Goal: Transaction & Acquisition: Purchase product/service

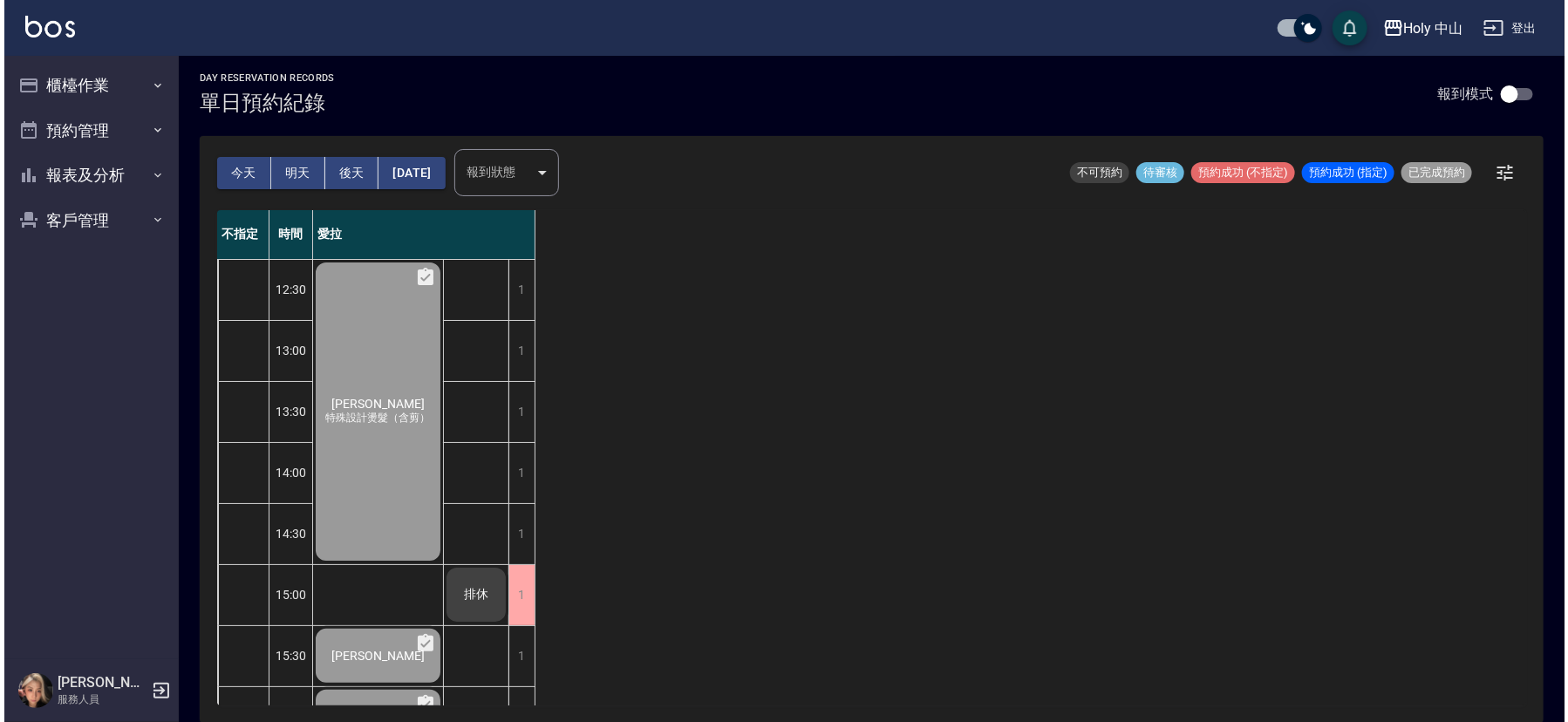
scroll to position [549, 0]
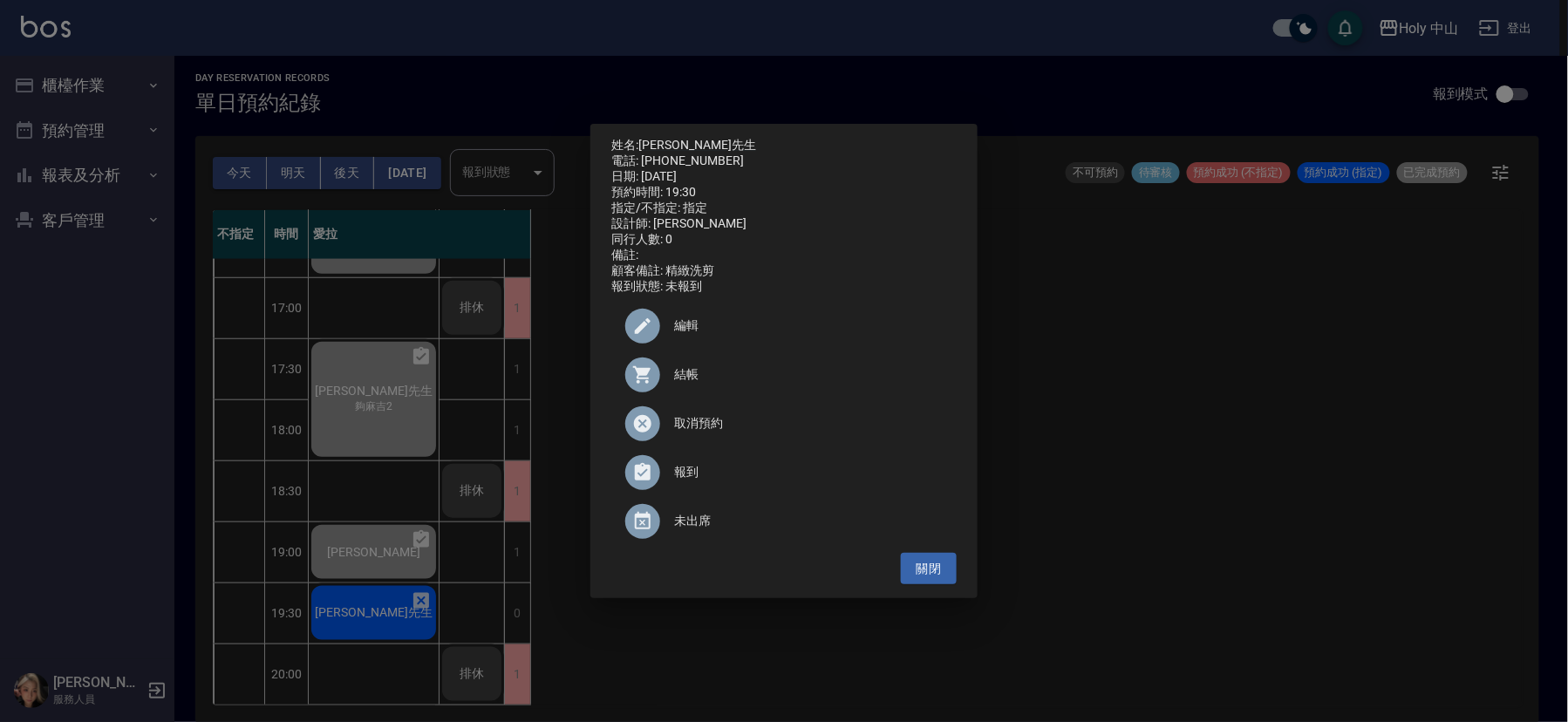
click at [689, 384] on span "結帳" at bounding box center [808, 374] width 269 height 18
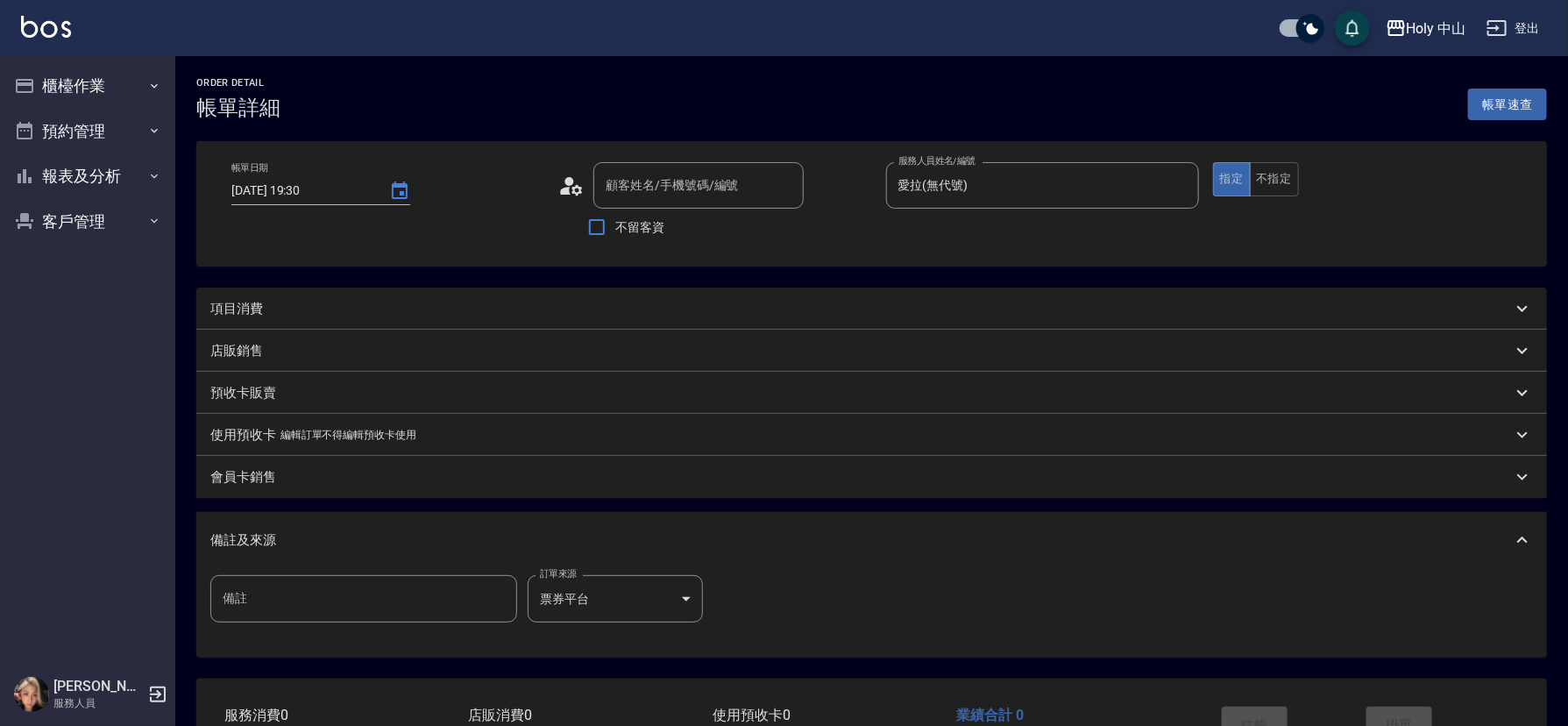
type input "[PERSON_NAME]先生/0935993001/null"
click at [555, 302] on div "項目消費" at bounding box center [861, 308] width 1301 height 18
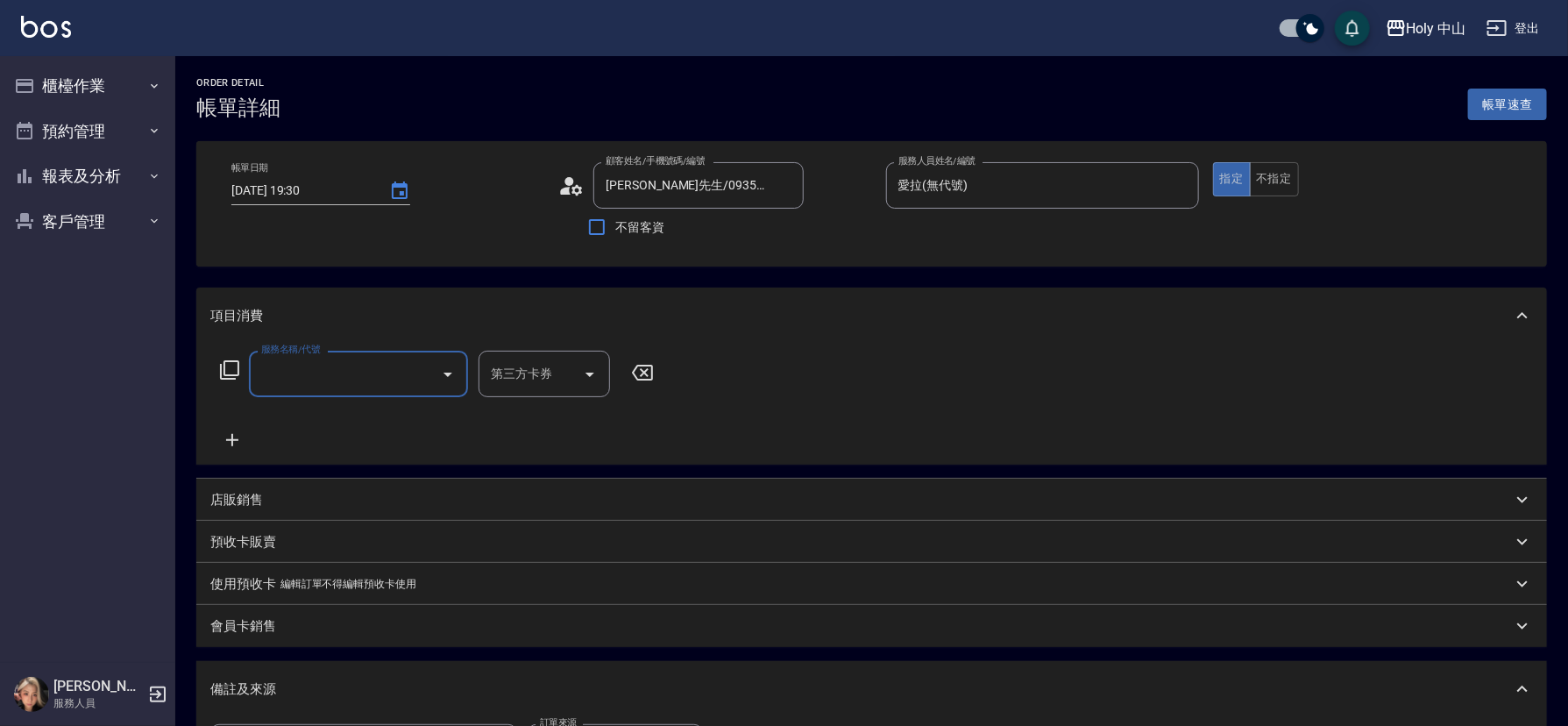
click at [390, 375] on input "服務名稱/代號" at bounding box center [345, 374] width 177 height 31
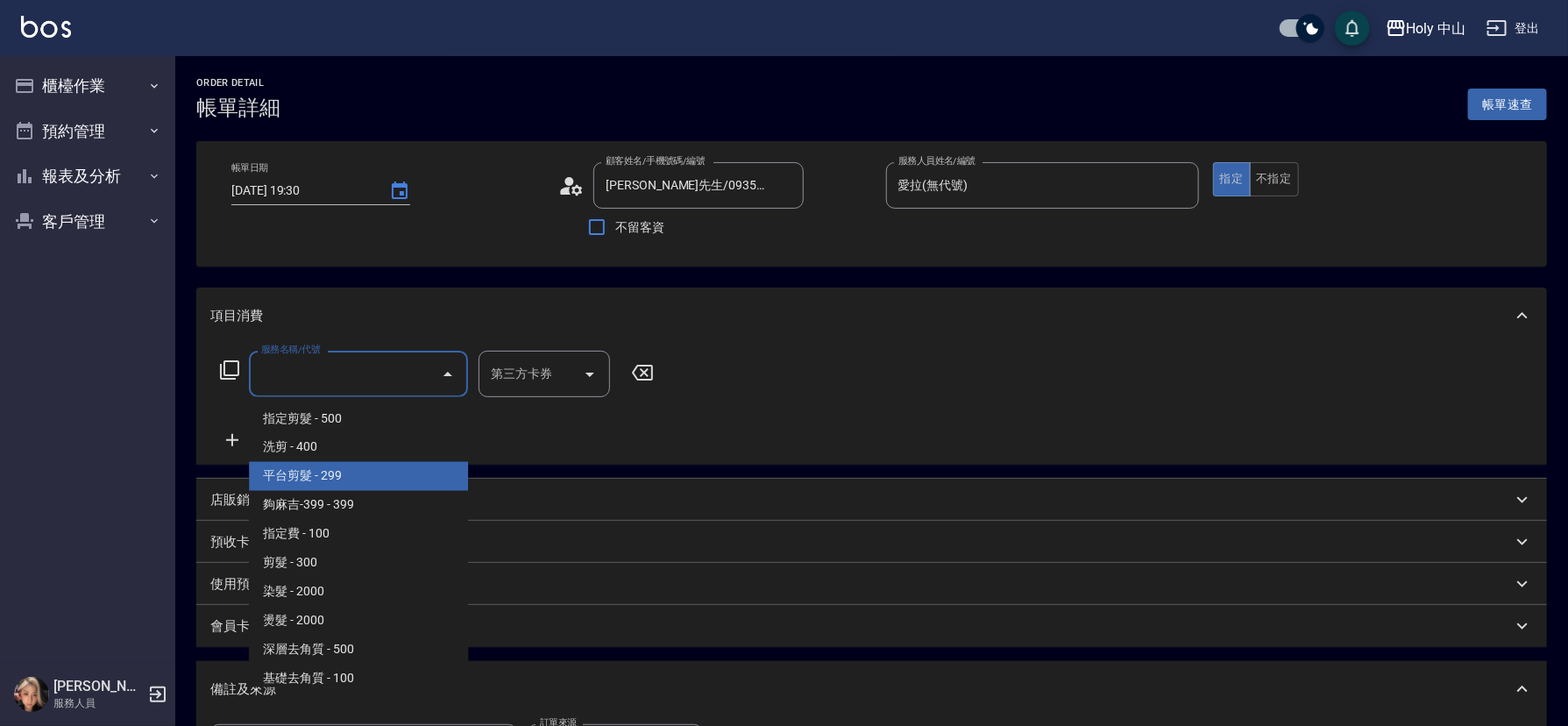
click at [338, 473] on span "平台剪髮 - 299" at bounding box center [359, 477] width 219 height 29
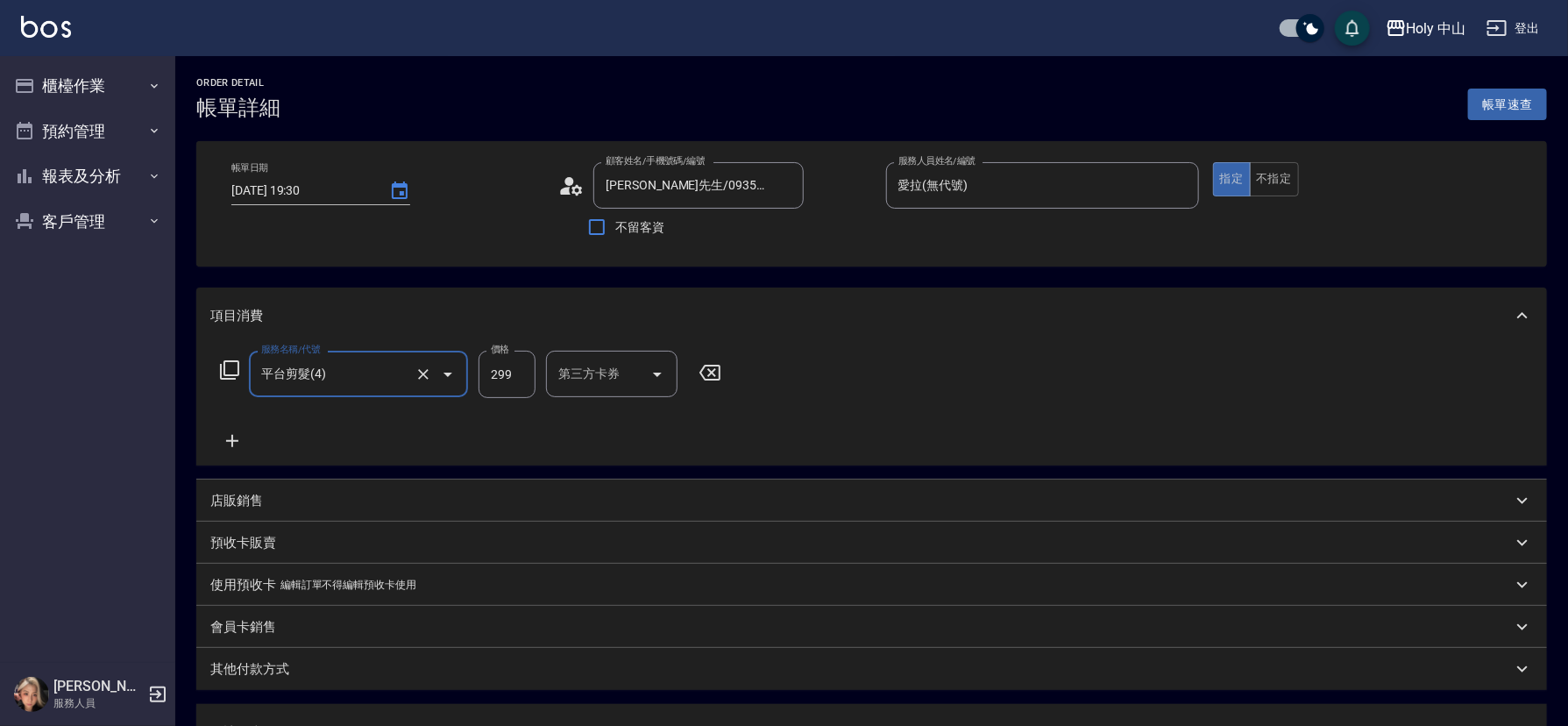
type input "平台剪髮(4)"
click at [586, 368] on div "第三方卡券 第三方卡券" at bounding box center [612, 374] width 132 height 47
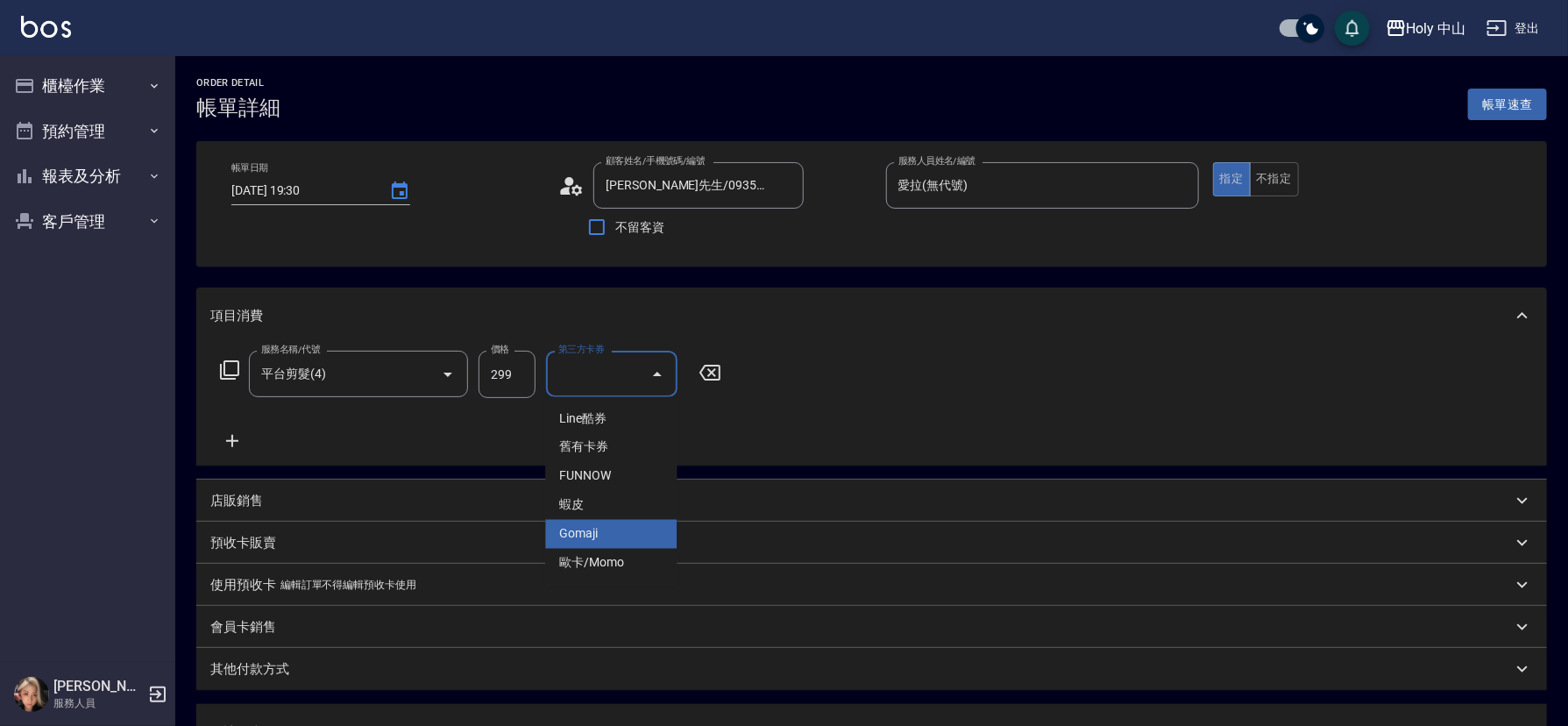
click at [592, 537] on span "Gomaji" at bounding box center [612, 534] width 132 height 29
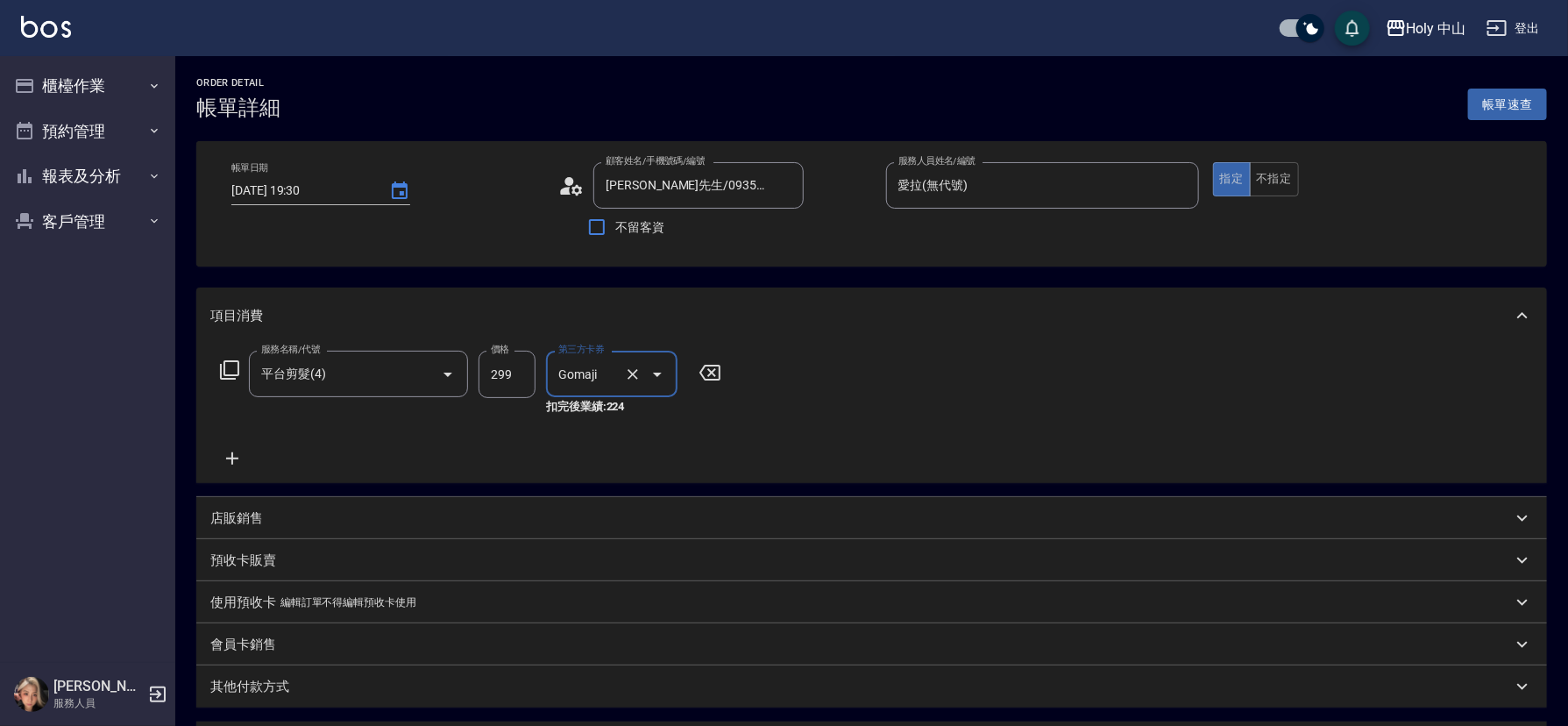
type input "Gomaji"
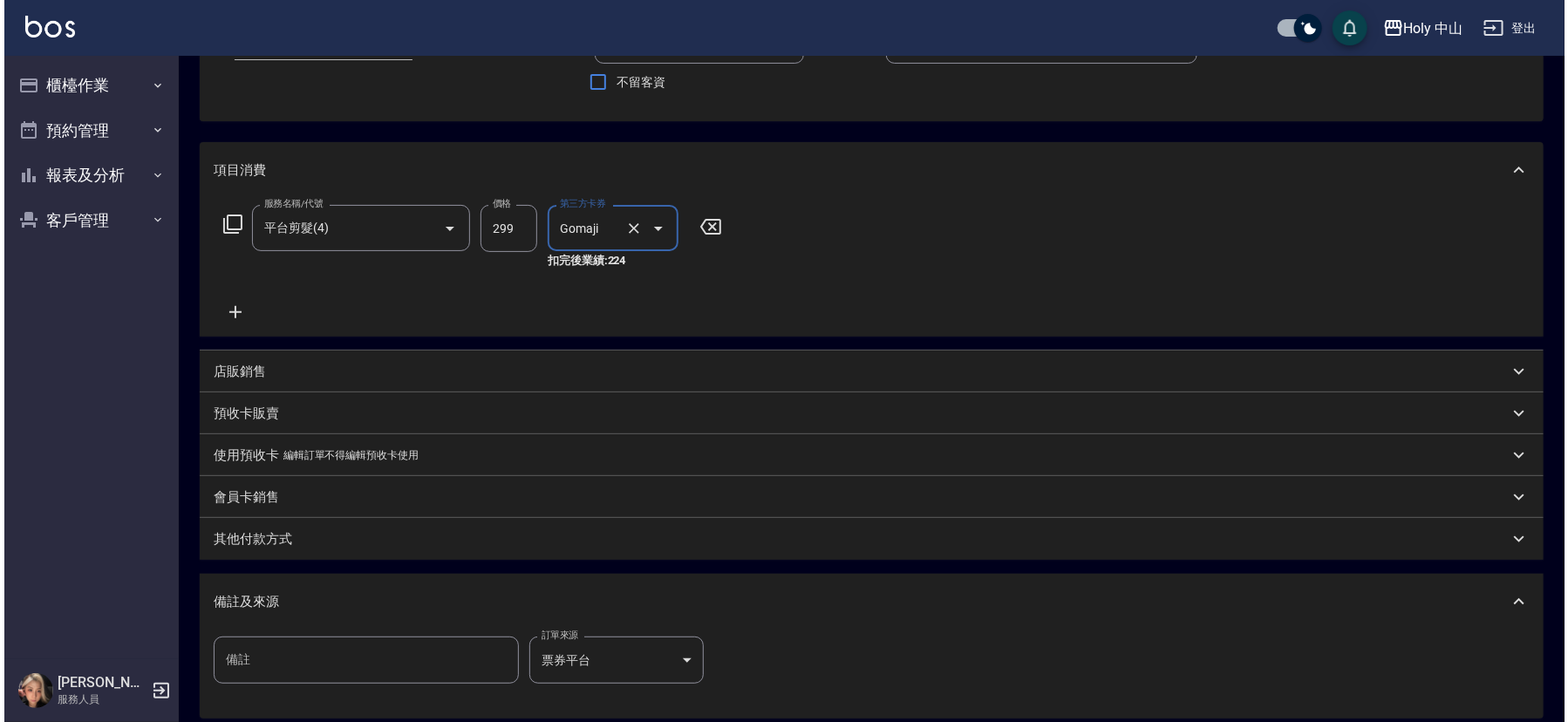
scroll to position [327, 0]
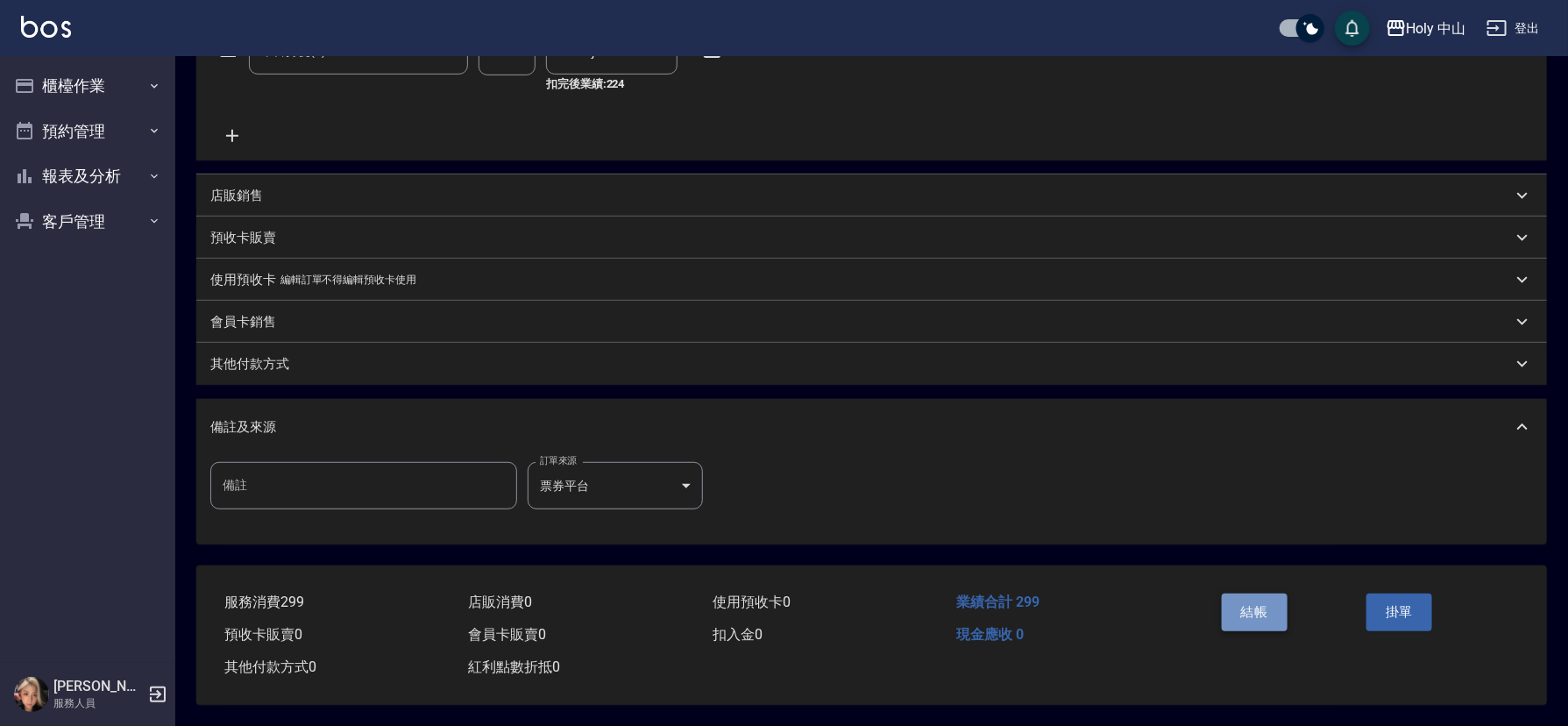
click at [1253, 604] on button "結帳" at bounding box center [1255, 612] width 66 height 37
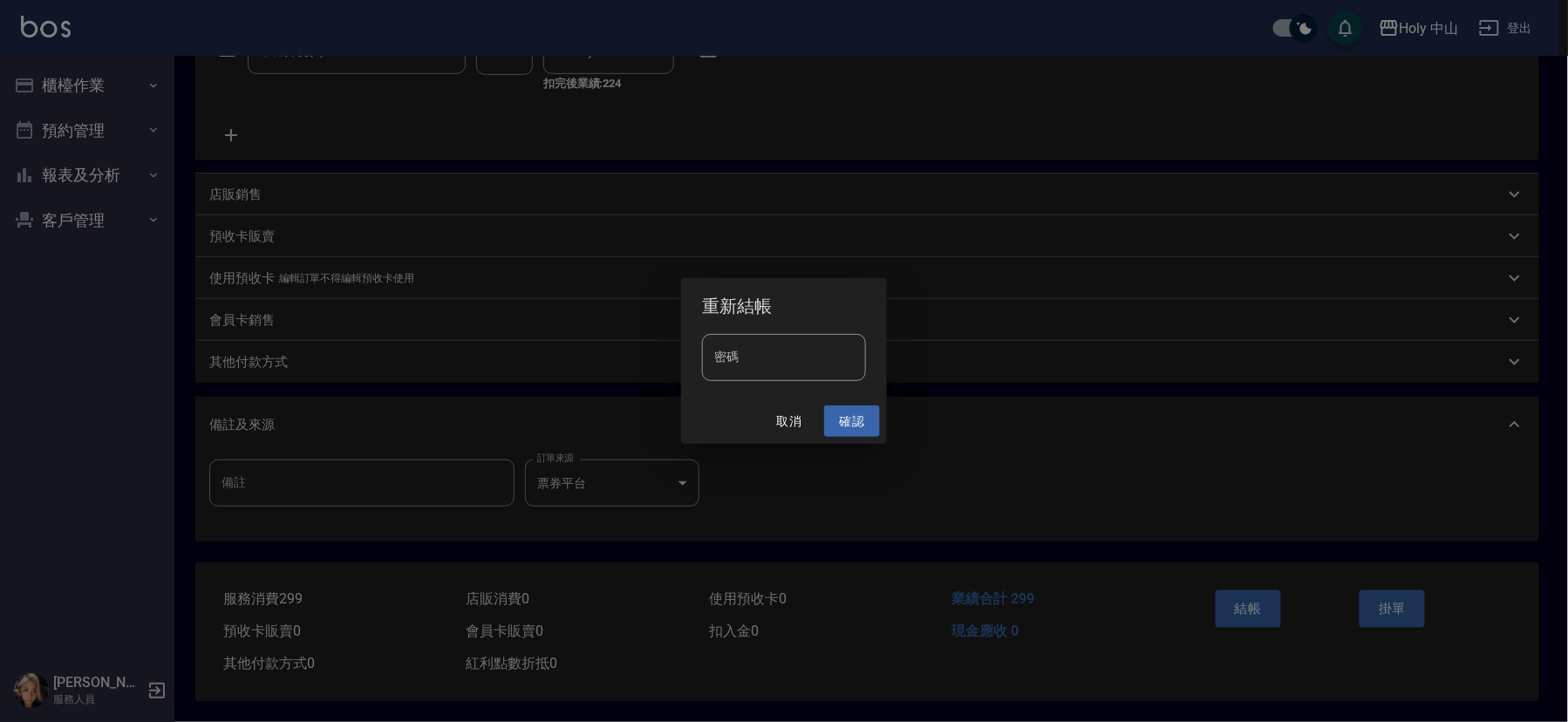
click at [848, 424] on button "確認" at bounding box center [852, 421] width 56 height 32
